Goal: Navigation & Orientation: Find specific page/section

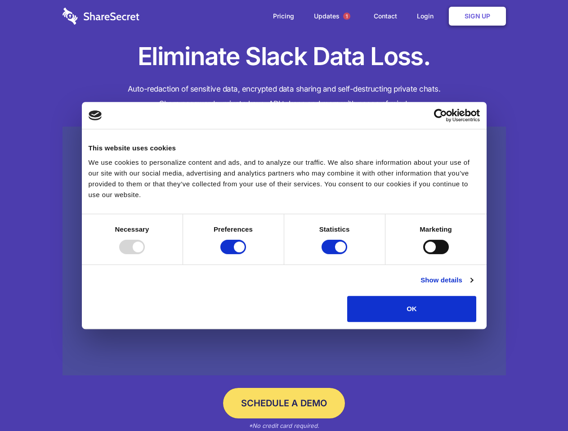
click at [145, 254] on div at bounding box center [132, 247] width 26 height 14
click at [246, 254] on input "Preferences" at bounding box center [233, 247] width 26 height 14
checkbox input "false"
click at [335, 254] on input "Statistics" at bounding box center [334, 247] width 26 height 14
checkbox input "false"
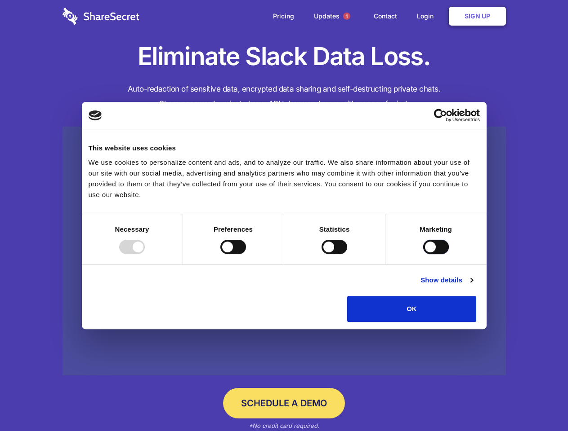
click at [423, 254] on input "Marketing" at bounding box center [436, 247] width 26 height 14
checkbox input "true"
click at [472, 286] on link "Show details" at bounding box center [446, 280] width 52 height 11
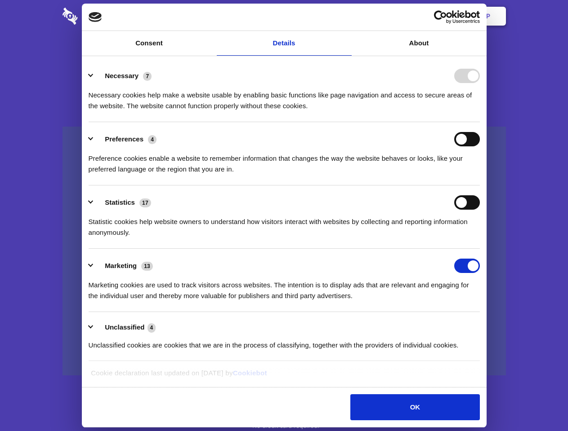
click at [480, 249] on li "Statistics 17 Statistic cookies help website owners to understand how visitors …" at bounding box center [284, 217] width 391 height 63
click at [346, 16] on span "1" at bounding box center [346, 16] width 7 height 7
